Goal: Task Accomplishment & Management: Manage account settings

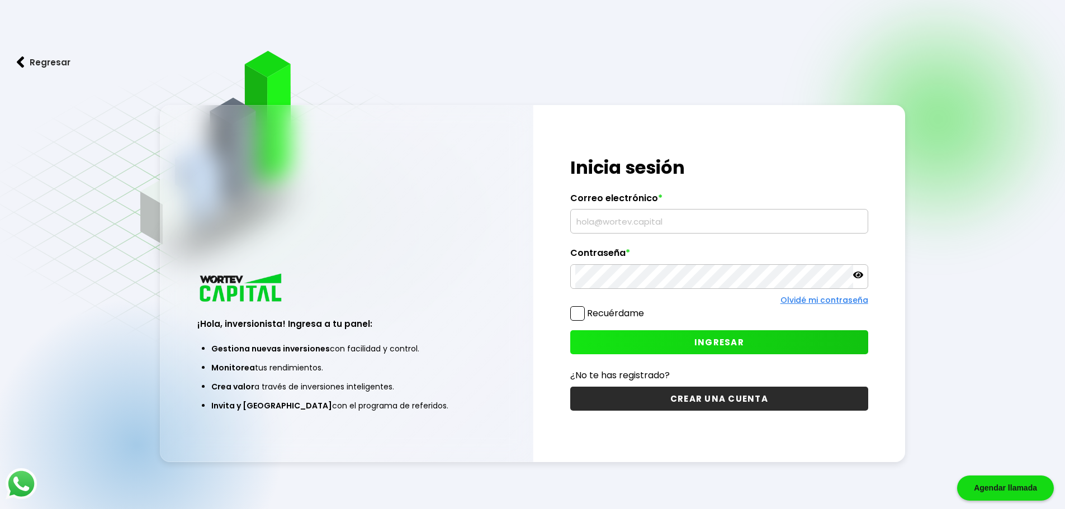
type input "[EMAIL_ADDRESS][DOMAIN_NAME]"
click at [718, 343] on span "INGRESAR" at bounding box center [719, 343] width 50 height 12
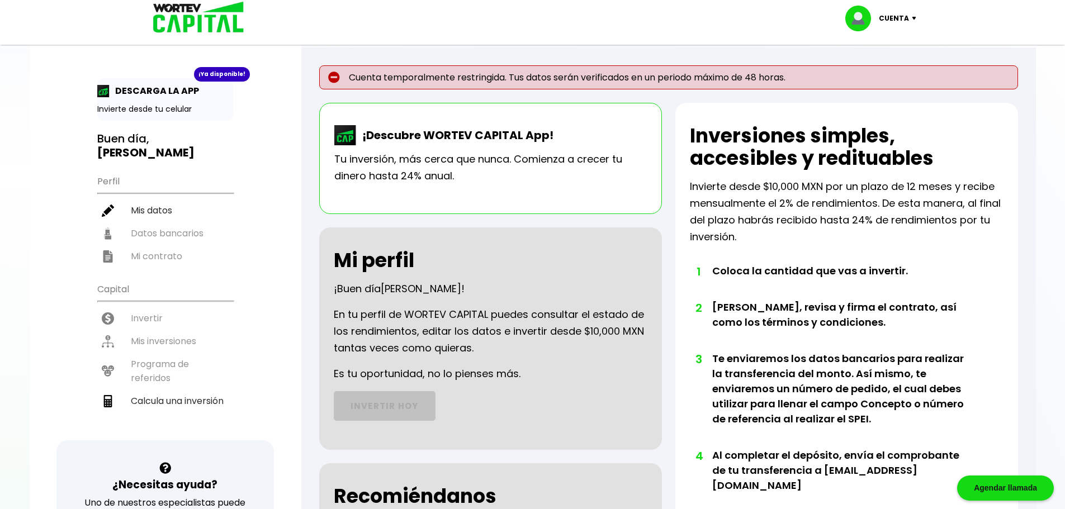
click at [913, 17] on img at bounding box center [916, 18] width 15 height 3
click at [895, 53] on link "Editar perfil" at bounding box center [882, 52] width 44 height 12
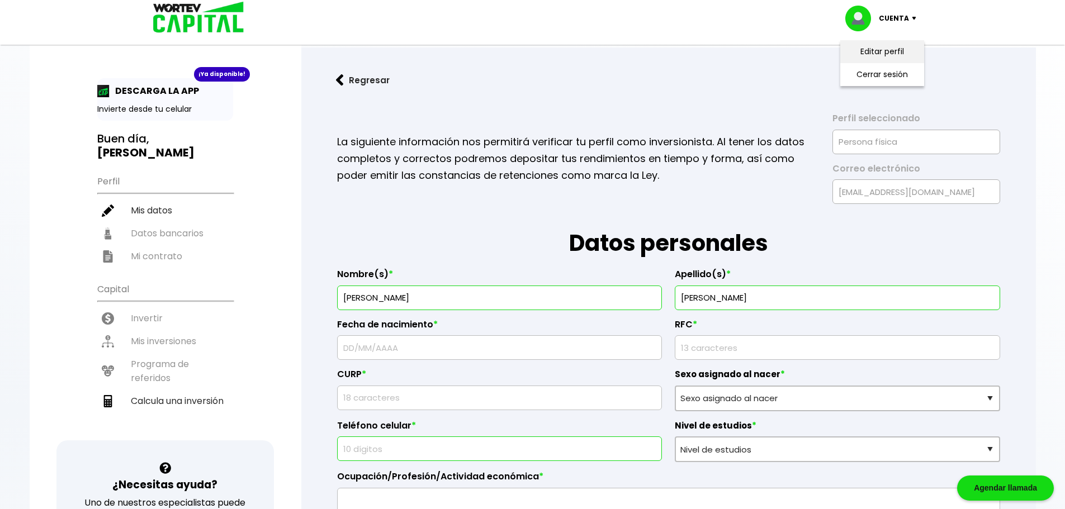
type input "ZEMF761115V70"
type input "ZEMF761115HDFPRL01"
select select "Hombre"
type input "5516940737"
select select "Bachillerato"
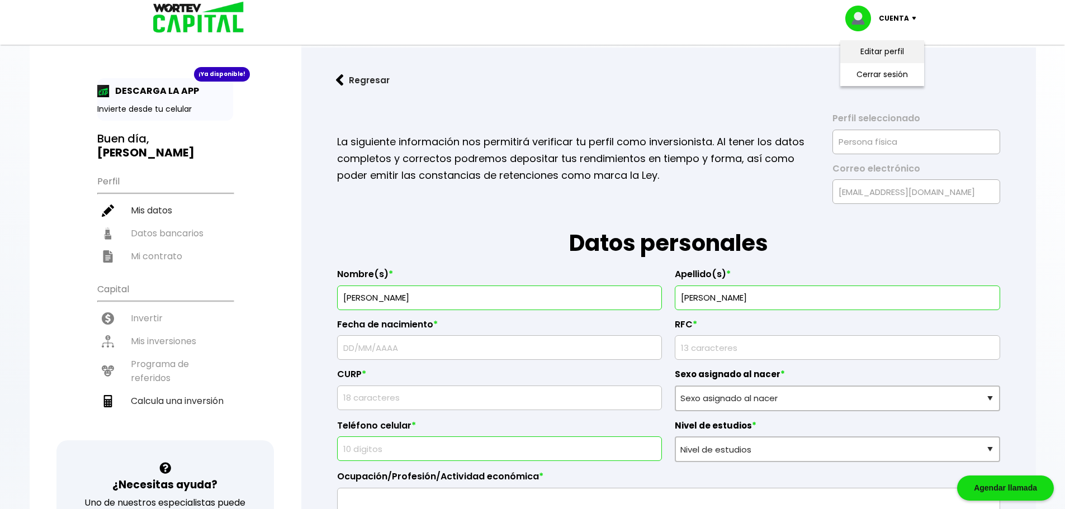
type input "Simulación de Robots"
type input "54710"
select select "MX"
type input "Cuautitlan Izcalli"
type input "calle las conchas"
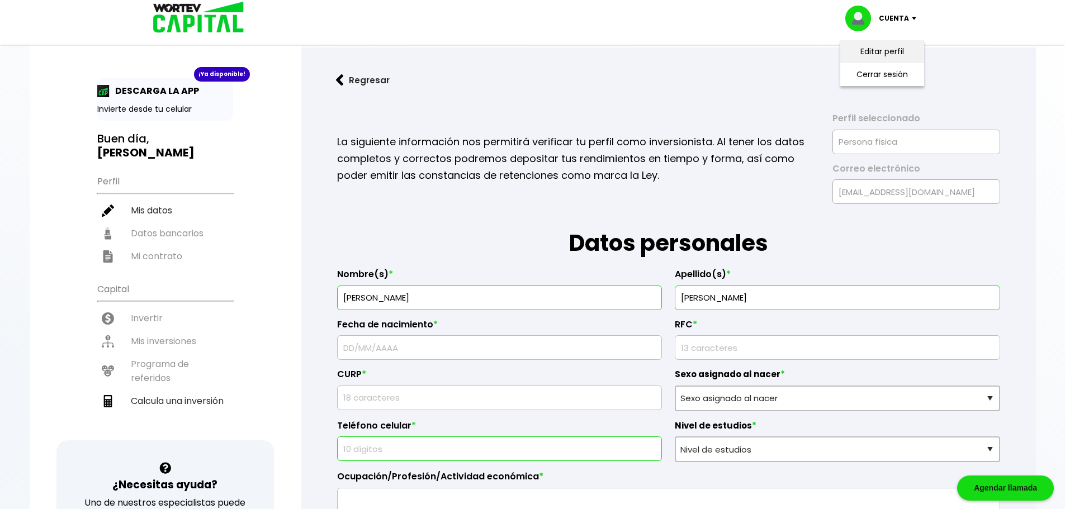
type input "casa 5 lote 1 manzana 2"
type input "Bellavista"
select select "Banregio (Hey Banco)"
type input "058597000007709788"
type input "[PERSON_NAME]"
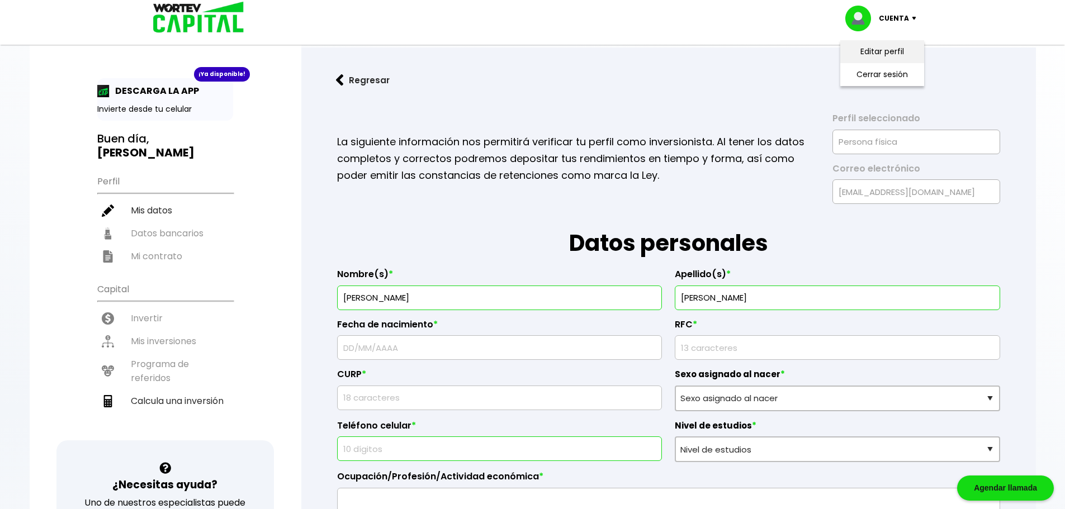
type input "5558891320"
type input "[DATE]"
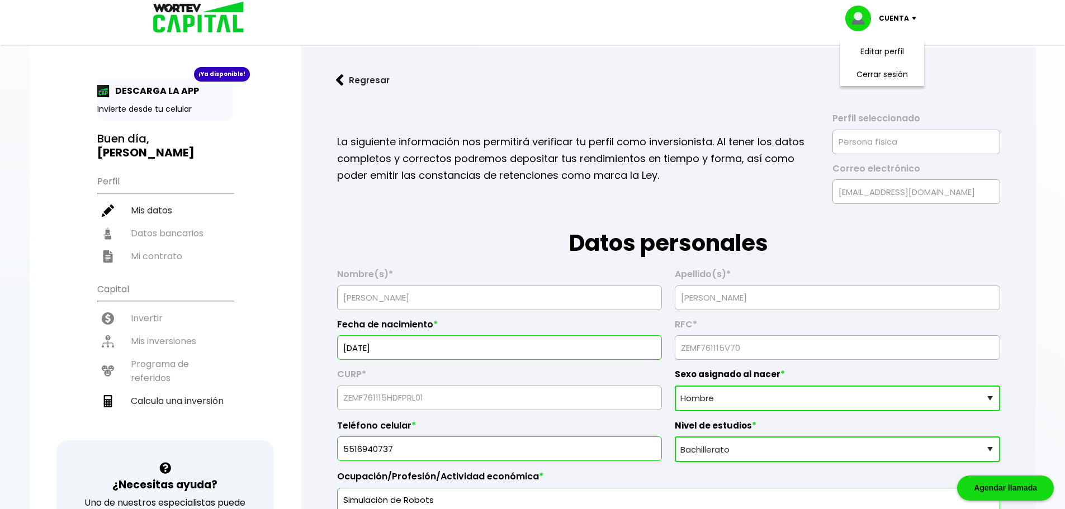
click at [852, 225] on h1 "Datos personales" at bounding box center [668, 232] width 663 height 56
click at [896, 18] on p "Cuenta" at bounding box center [894, 18] width 30 height 17
click at [342, 81] on img at bounding box center [340, 80] width 8 height 12
